Goal: Task Accomplishment & Management: Use online tool/utility

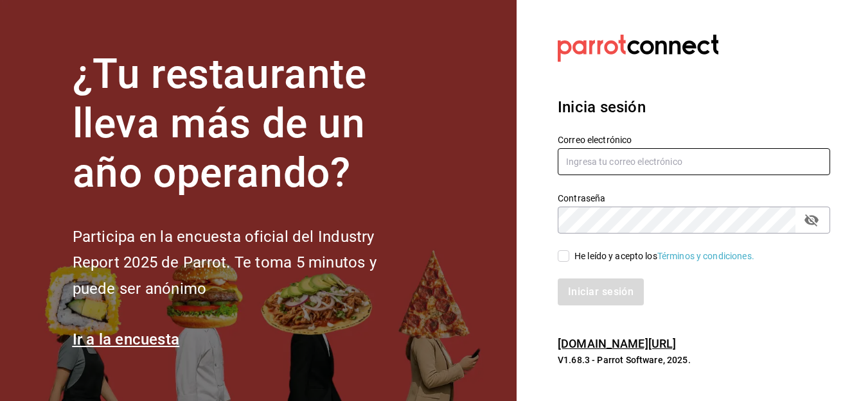
click at [588, 153] on input "text" at bounding box center [693, 161] width 272 height 27
type input "[PERSON_NAME][EMAIL_ADDRESS][DOMAIN_NAME]"
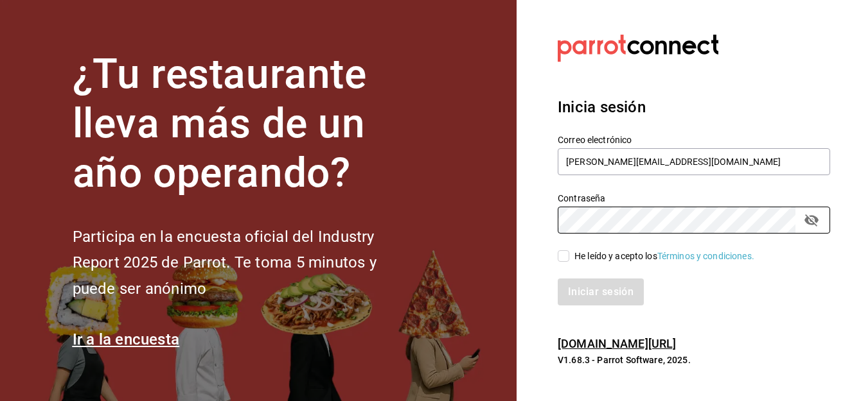
click at [566, 261] on input "He leído y acepto los Términos y condiciones." at bounding box center [563, 256] width 12 height 12
checkbox input "true"
click at [586, 296] on button "Iniciar sesión" at bounding box center [600, 292] width 87 height 27
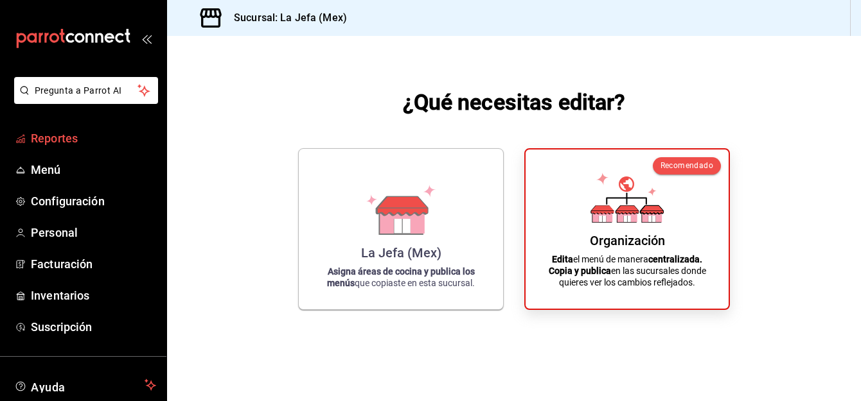
click at [41, 137] on span "Reportes" at bounding box center [93, 138] width 125 height 17
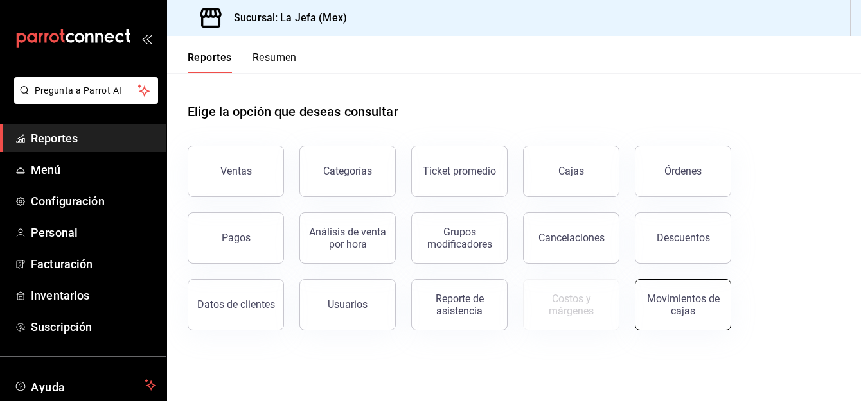
click at [674, 311] on div "Movimientos de cajas" at bounding box center [683, 305] width 80 height 24
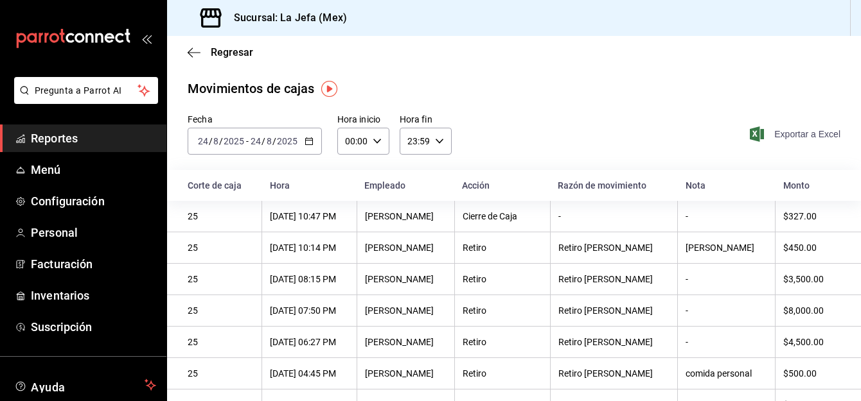
click at [758, 134] on span "Exportar a Excel" at bounding box center [796, 134] width 88 height 15
click at [767, 132] on span "Exportar a Excel" at bounding box center [796, 134] width 88 height 15
